Goal: Task Accomplishment & Management: Complete application form

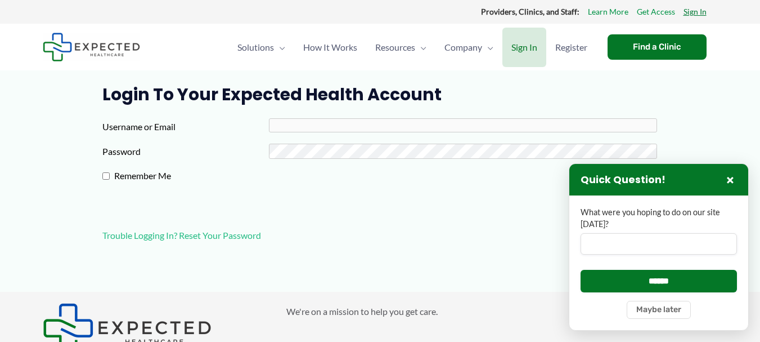
click at [695, 14] on link "Sign In" at bounding box center [695, 12] width 23 height 15
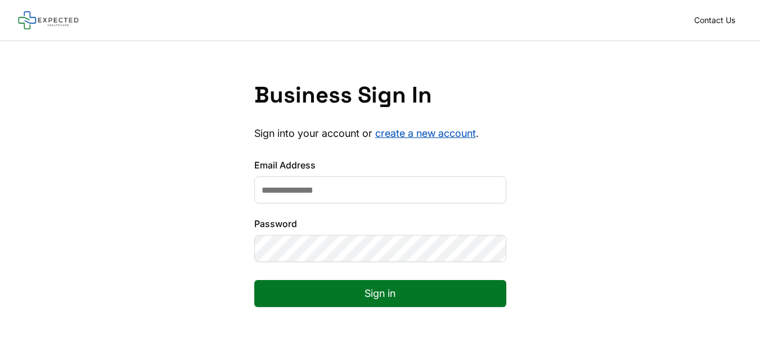
click at [410, 129] on link "create a new account" at bounding box center [425, 133] width 101 height 12
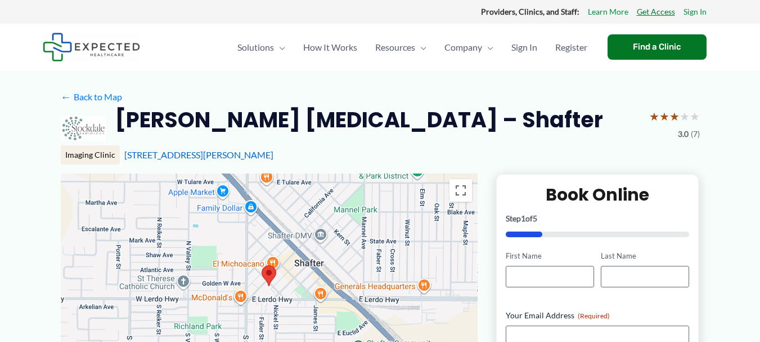
click at [660, 11] on link "Get Access" at bounding box center [656, 12] width 38 height 15
